Goal: Understand process/instructions: Learn about a topic

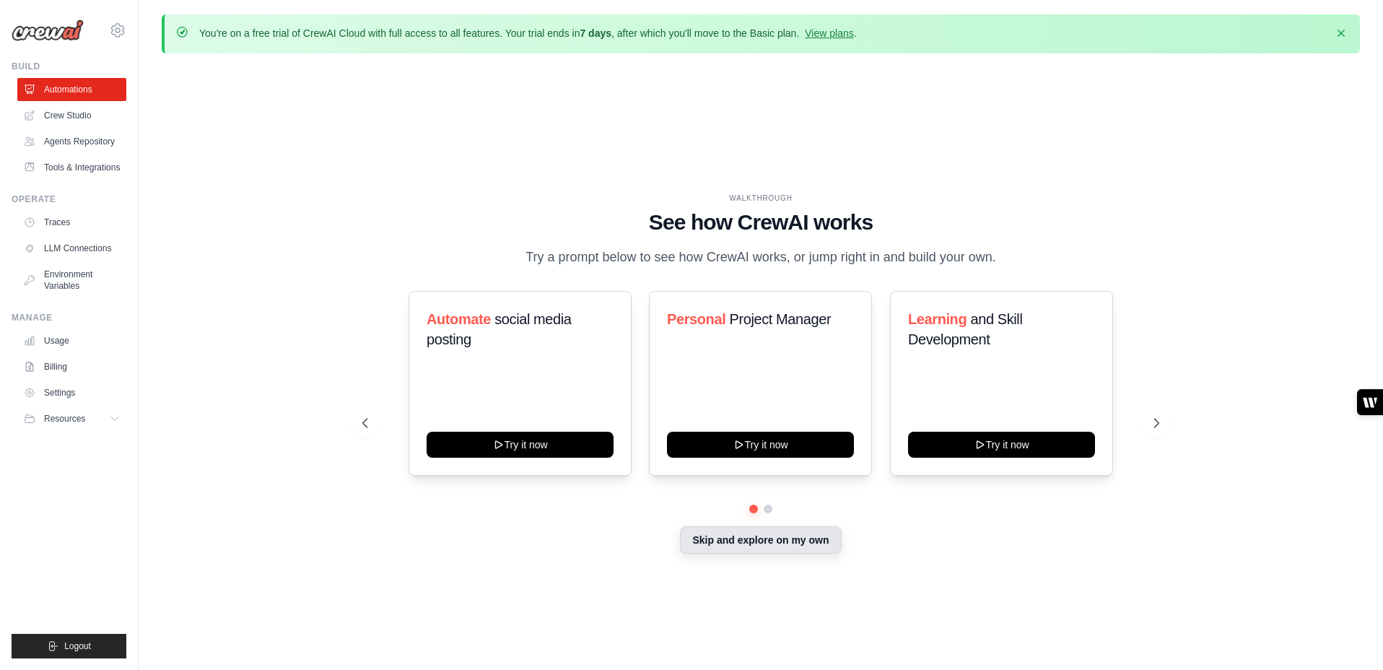
click at [711, 542] on button "Skip and explore on my own" at bounding box center [760, 539] width 161 height 27
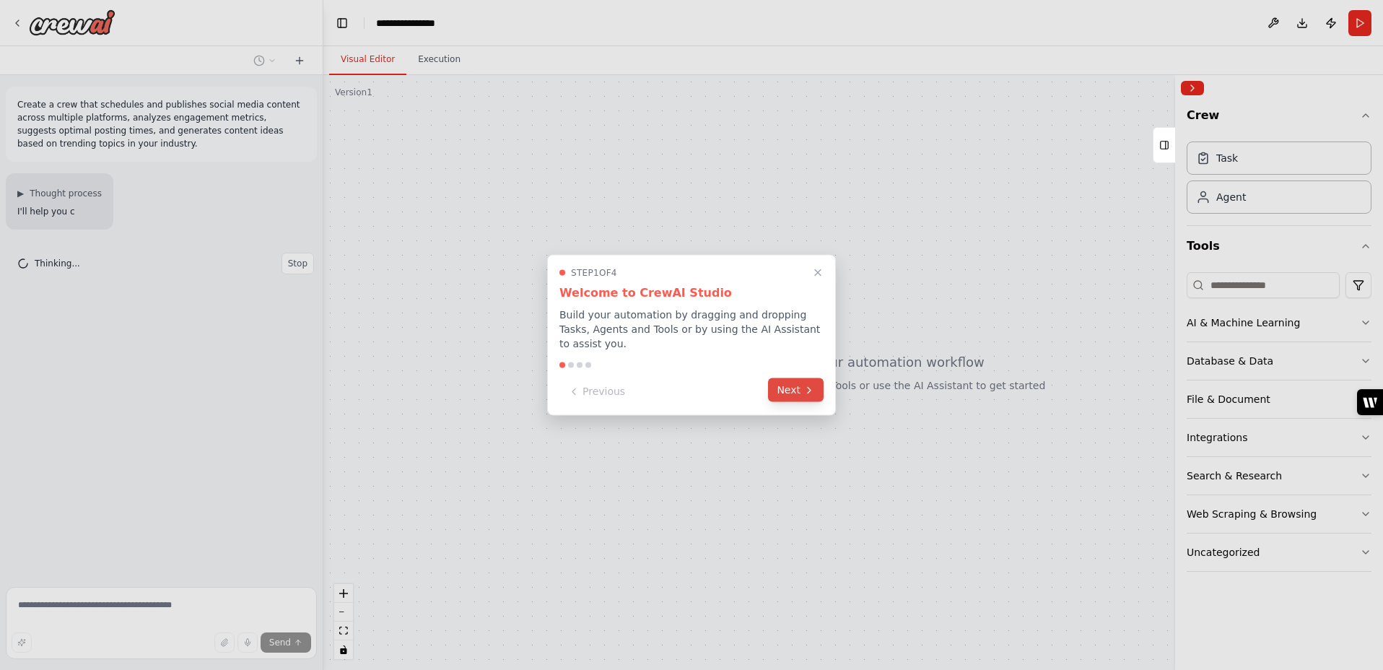
click at [805, 385] on icon at bounding box center [810, 390] width 12 height 12
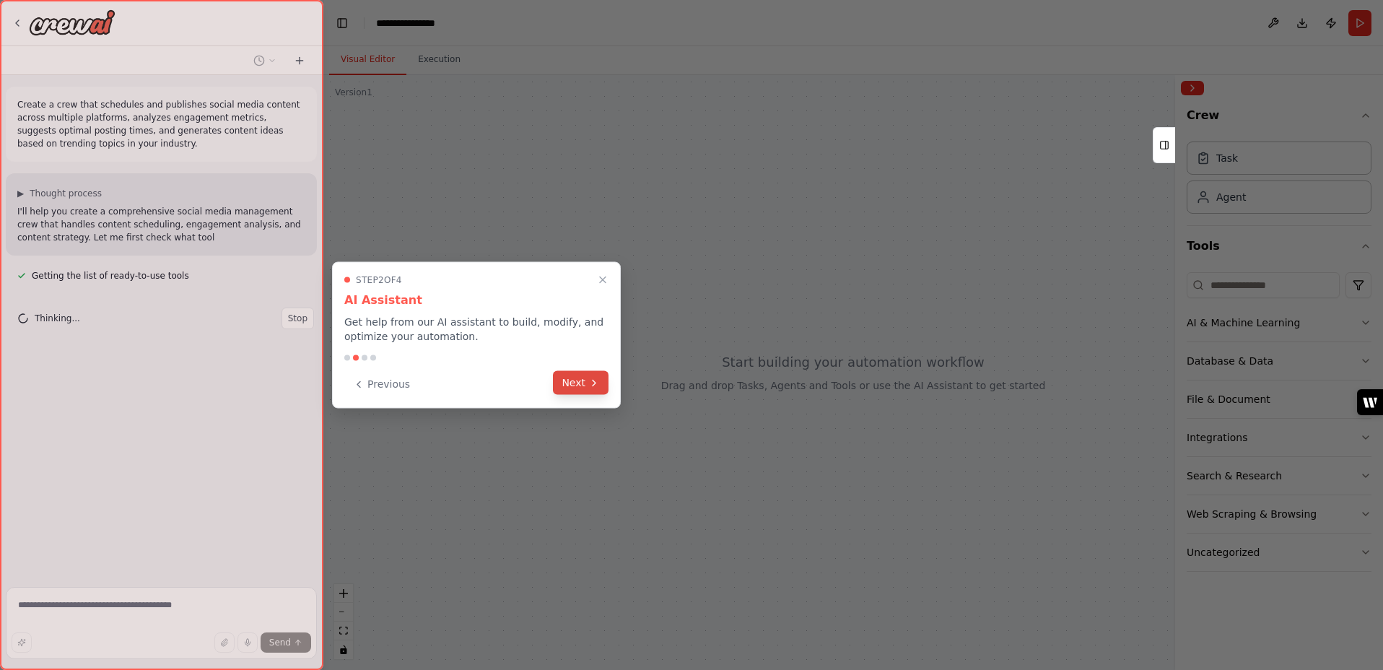
click at [597, 389] on button "Next" at bounding box center [581, 383] width 56 height 24
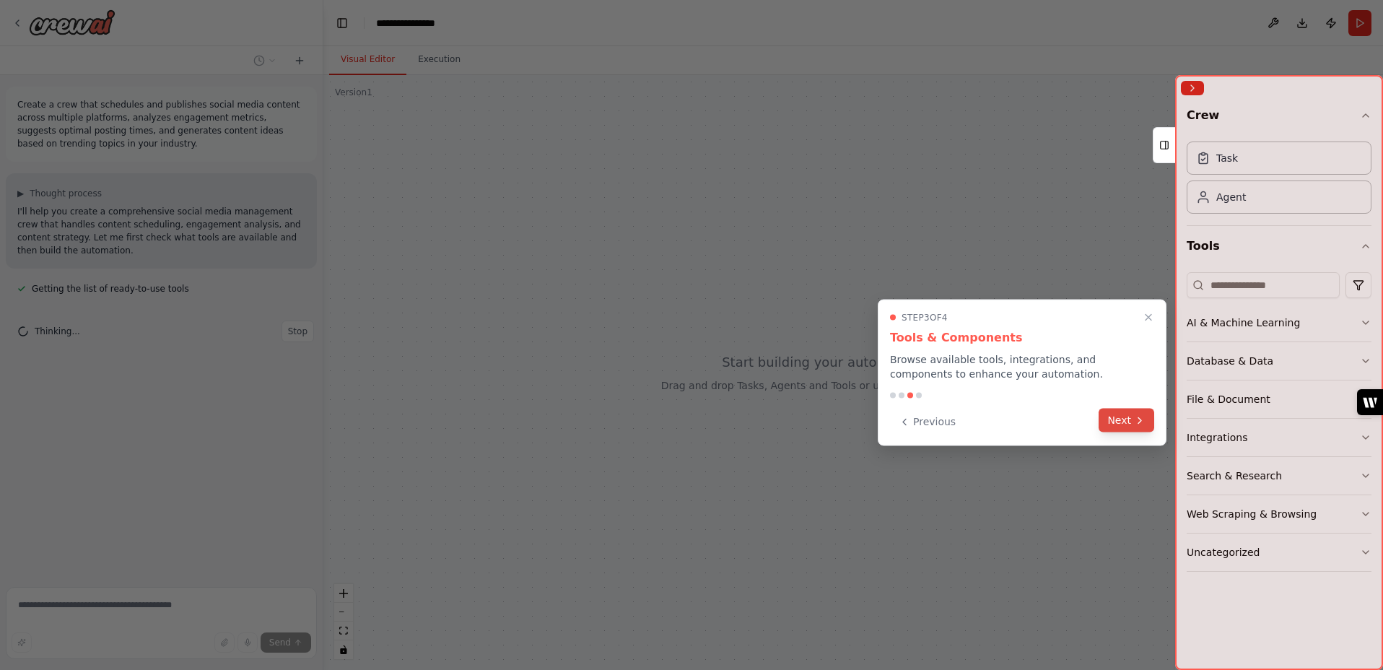
click at [1117, 422] on button "Next" at bounding box center [1127, 421] width 56 height 24
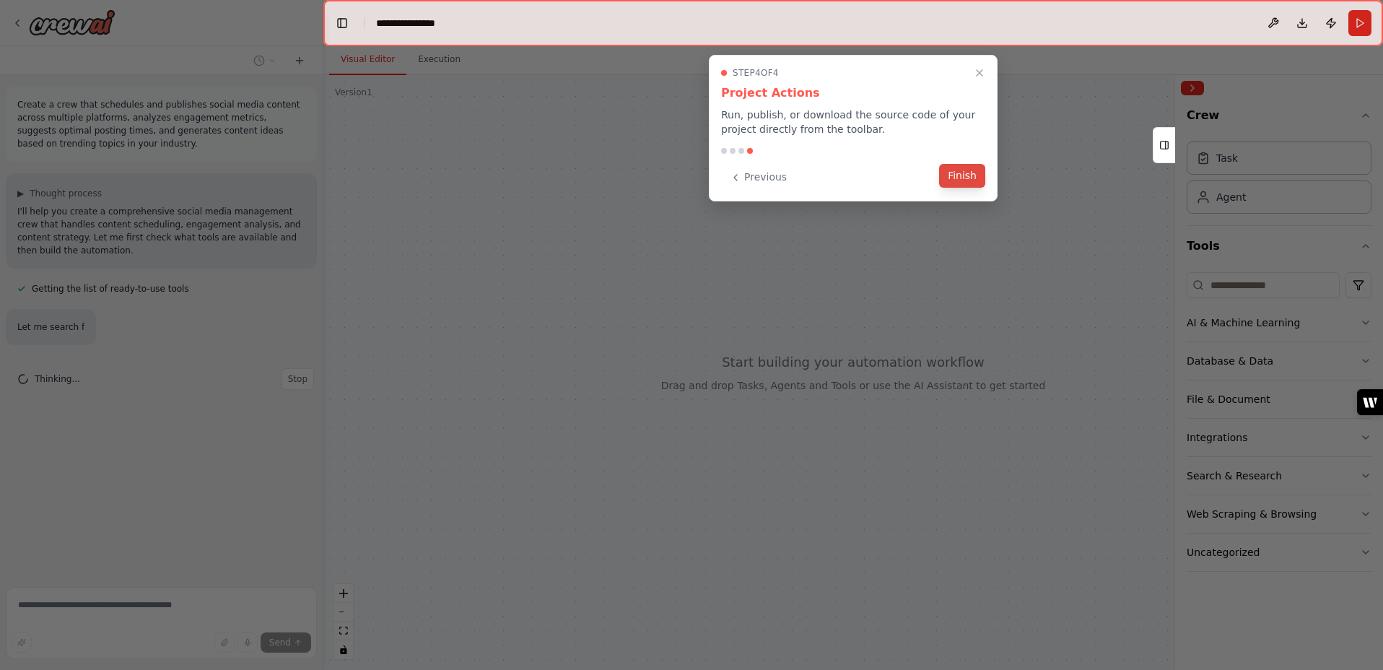
click at [970, 173] on button "Finish" at bounding box center [962, 176] width 46 height 24
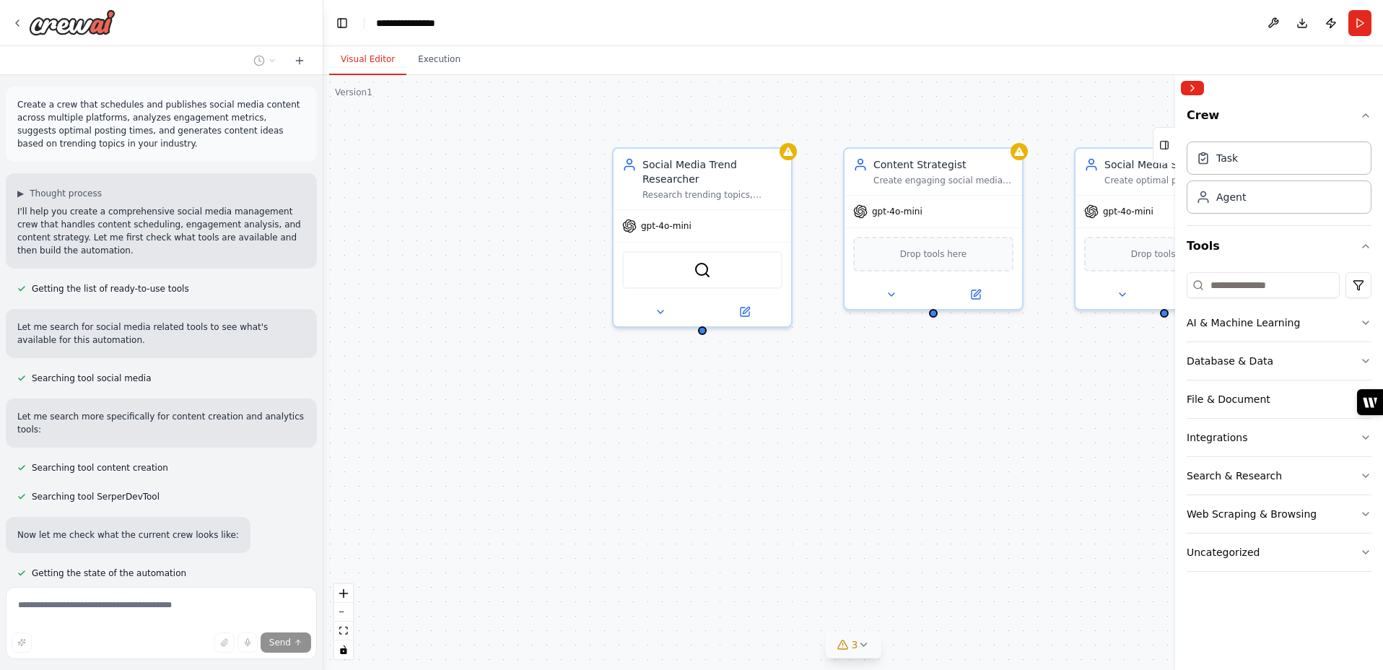
click at [863, 643] on icon at bounding box center [864, 645] width 12 height 12
click at [863, 643] on span "Agent Social Media Scheduler has no task assigned" at bounding box center [846, 643] width 223 height 12
click at [978, 544] on div "3 Issues found Agent Social Media Trend Researcher has no task assigned Agent C…" at bounding box center [853, 594] width 295 height 130
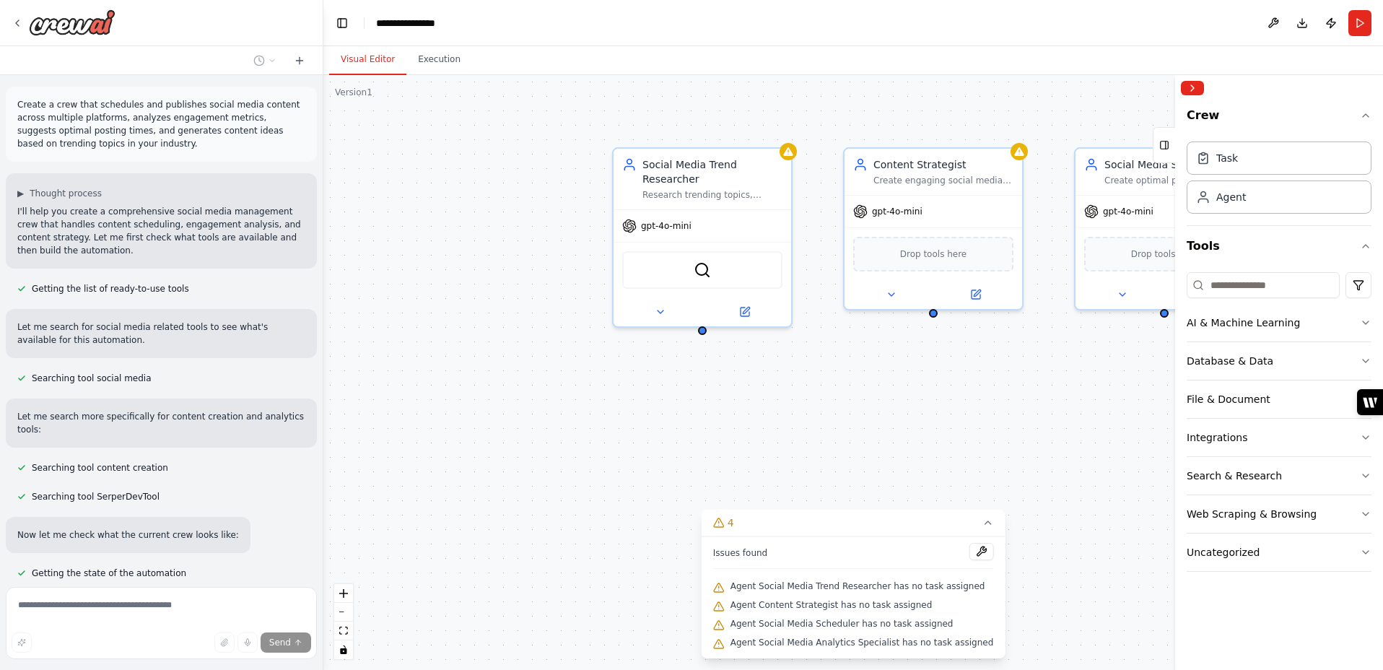
click at [267, 48] on div at bounding box center [161, 60] width 323 height 29
